Goal: Information Seeking & Learning: Learn about a topic

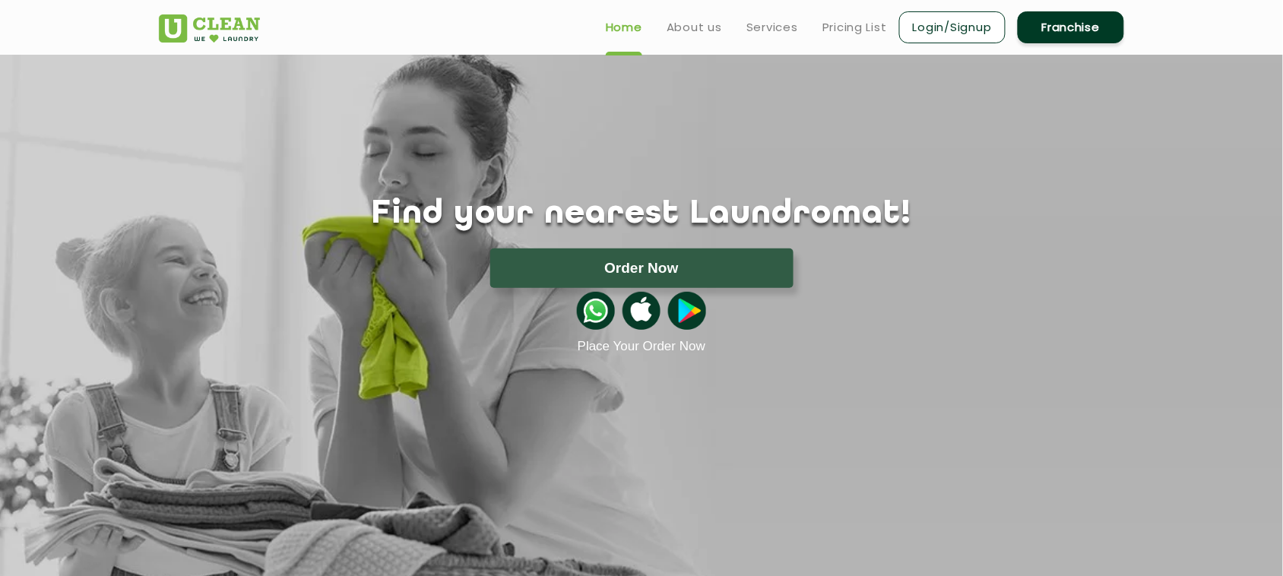
click at [812, 43] on ul "Home About us Services Pricing List Login/Signup Franchise" at bounding box center [858, 27] width 530 height 36
click at [842, 31] on link "Pricing List" at bounding box center [854, 27] width 65 height 18
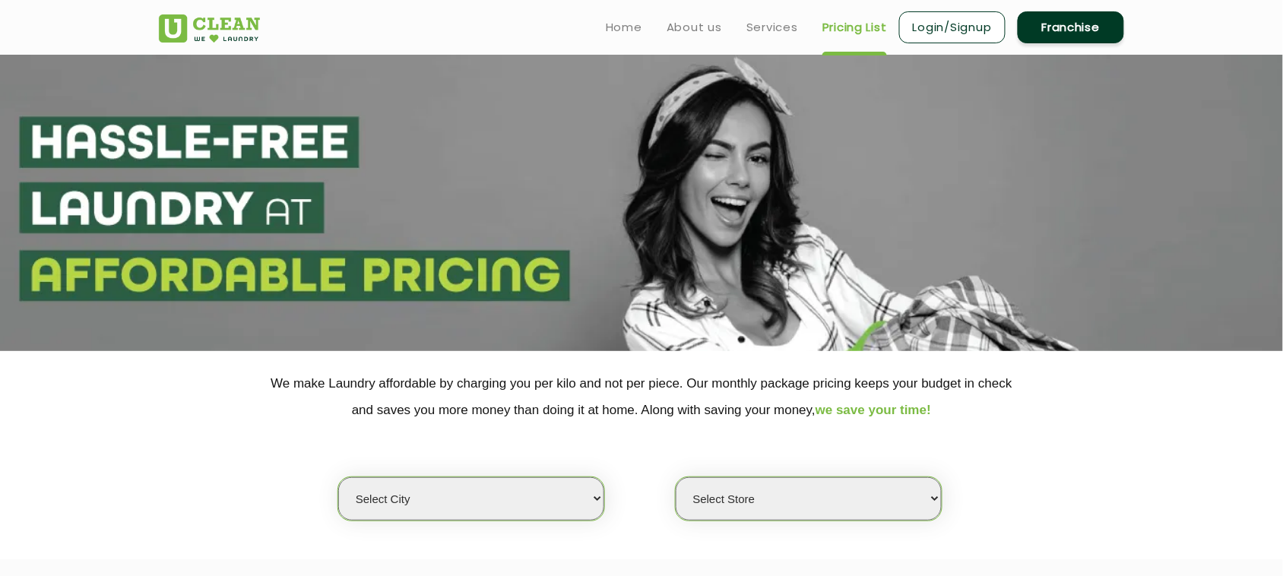
click at [526, 498] on select "Select city [GEOGRAPHIC_DATA] [GEOGRAPHIC_DATA] [GEOGRAPHIC_DATA] [GEOGRAPHIC_D…" at bounding box center [471, 498] width 266 height 43
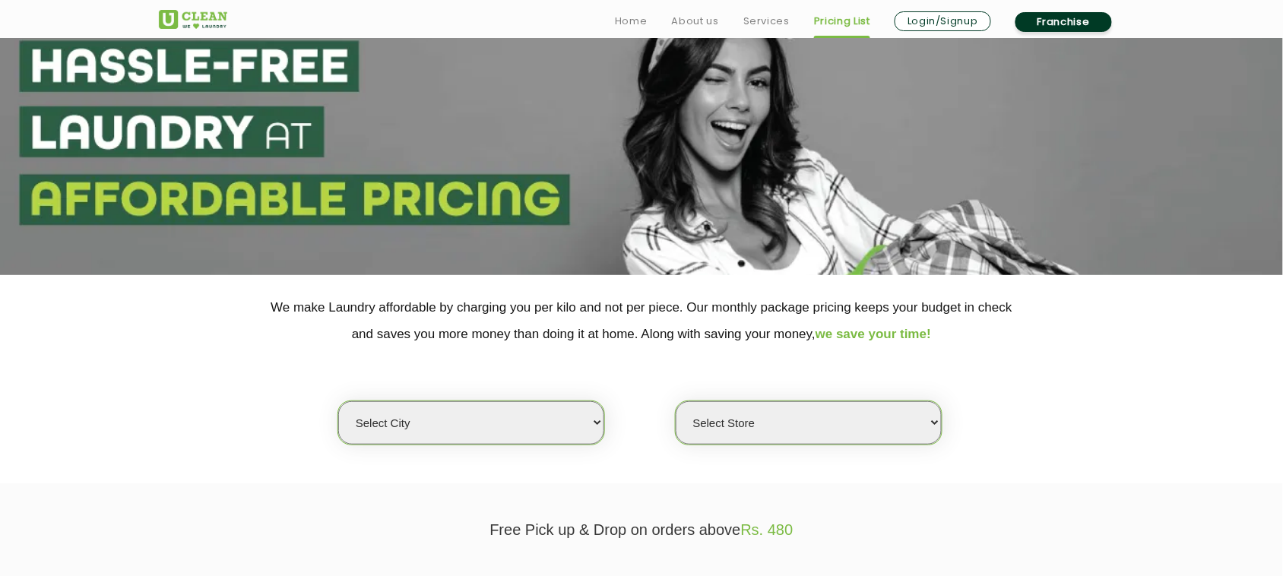
scroll to position [190, 0]
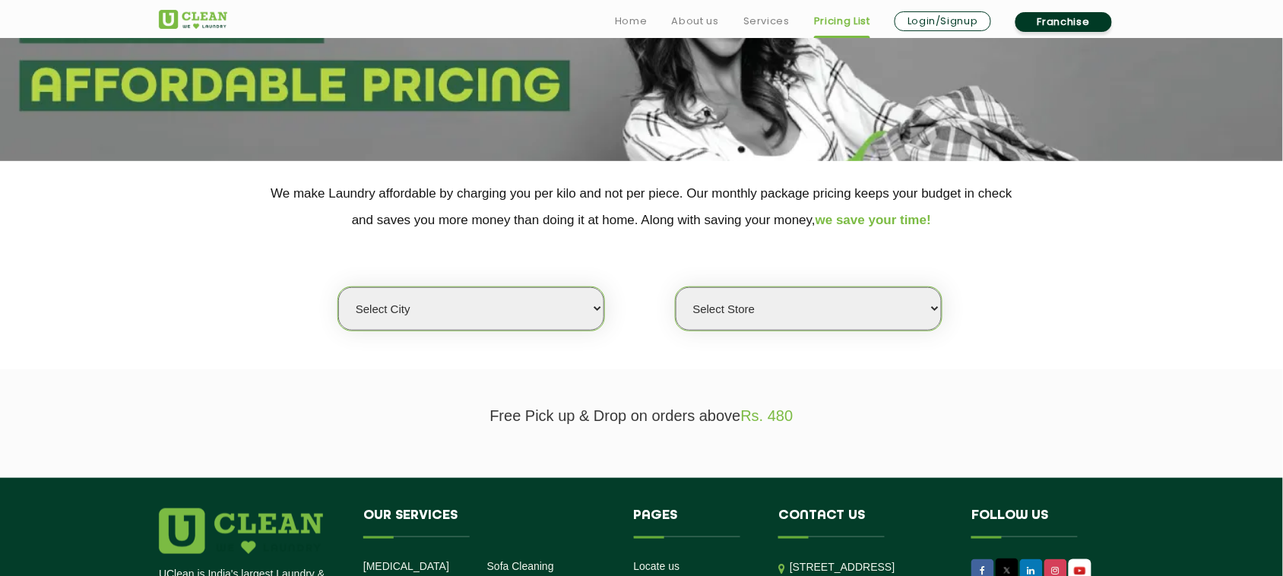
click at [476, 313] on select "Select city [GEOGRAPHIC_DATA] [GEOGRAPHIC_DATA] [GEOGRAPHIC_DATA] [GEOGRAPHIC_D…" at bounding box center [471, 308] width 266 height 43
select select "1"
click at [338, 287] on select "Select city [GEOGRAPHIC_DATA] [GEOGRAPHIC_DATA] [GEOGRAPHIC_DATA] [GEOGRAPHIC_D…" at bounding box center [471, 308] width 266 height 43
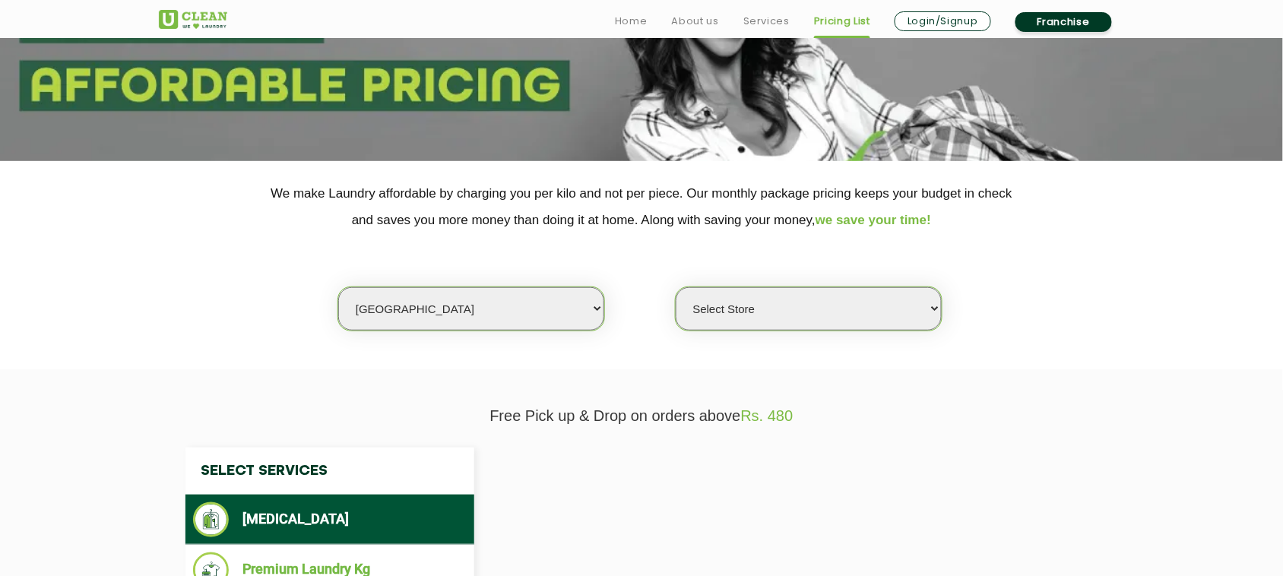
click at [781, 305] on select "Select Store" at bounding box center [809, 308] width 266 height 43
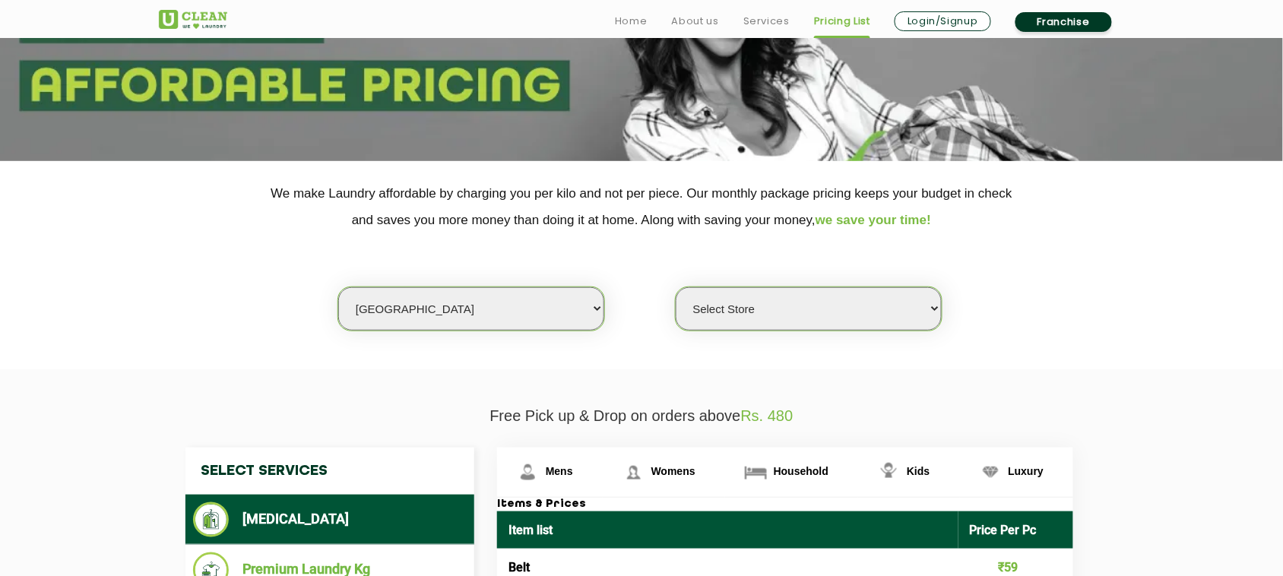
select select "385"
click at [676, 287] on select "Select Store [GEOGRAPHIC_DATA] [GEOGRAPHIC_DATA] 2 [GEOGRAPHIC_DATA] [PERSON_NA…" at bounding box center [809, 308] width 266 height 43
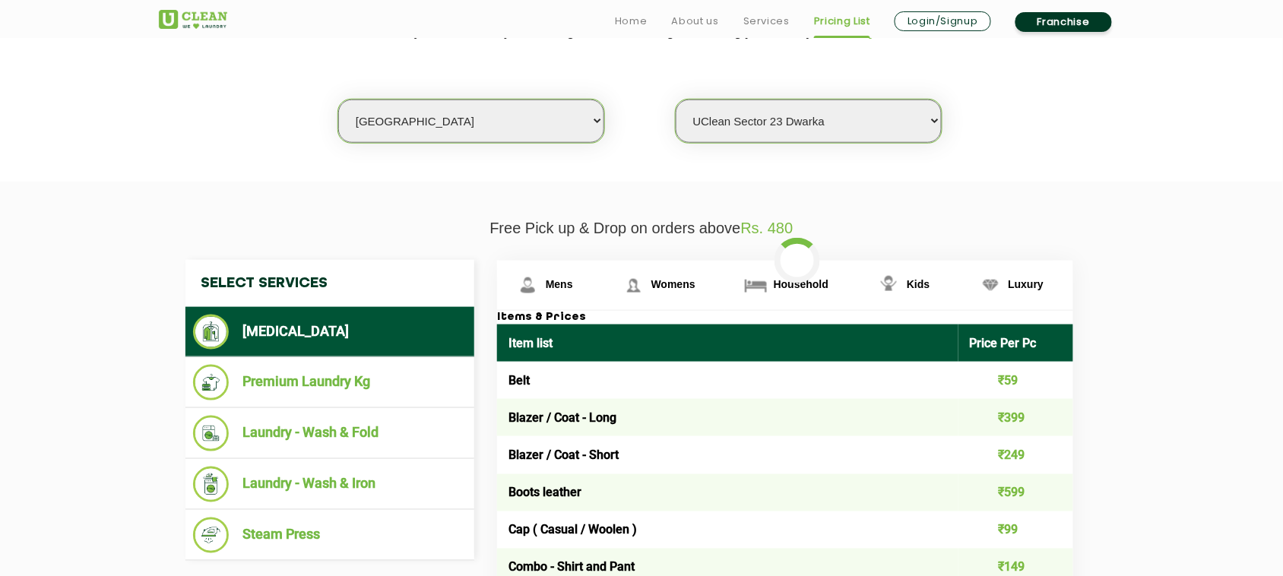
scroll to position [475, 0]
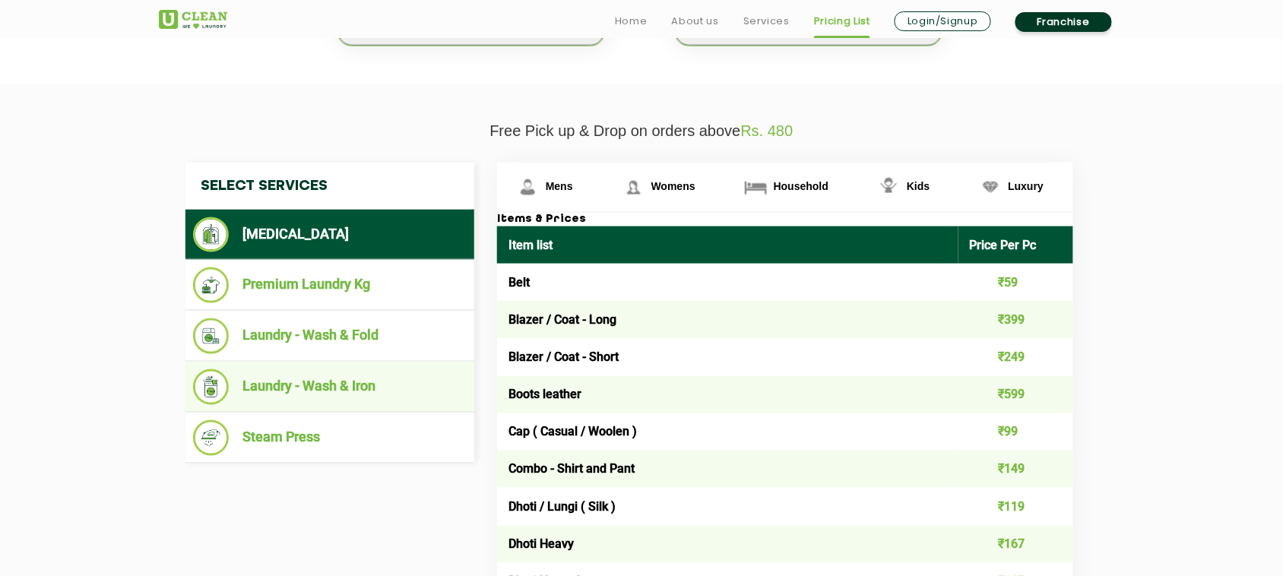
click at [353, 391] on li "Laundry - Wash & Iron" at bounding box center [330, 387] width 274 height 36
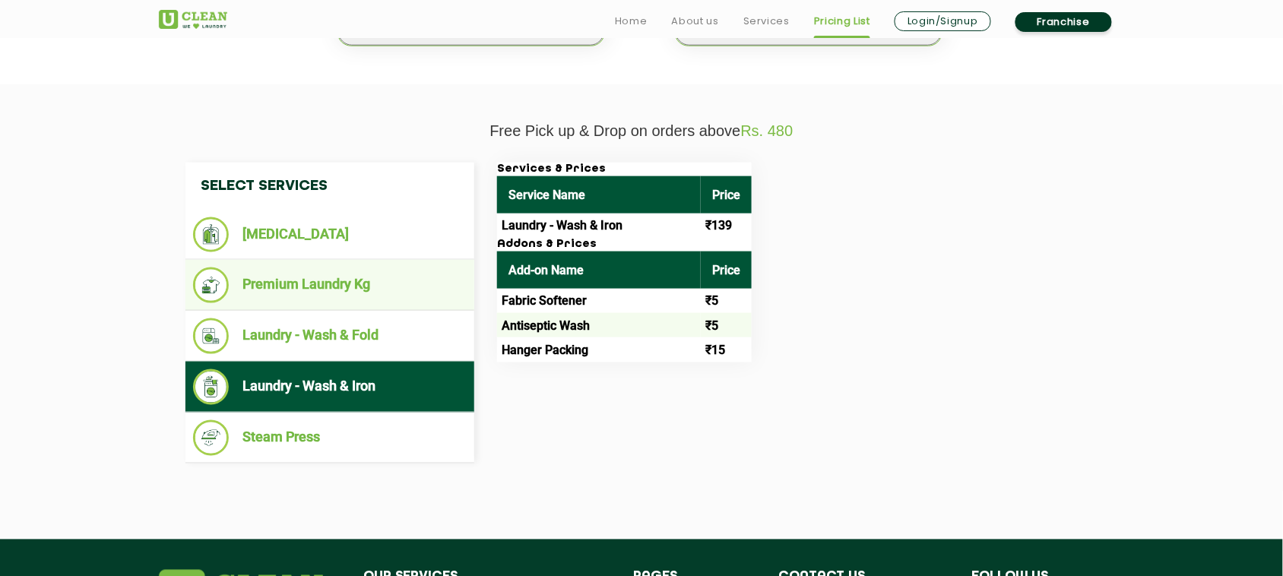
click at [365, 295] on li "Premium Laundry Kg" at bounding box center [330, 285] width 274 height 36
